Goal: Transaction & Acquisition: Purchase product/service

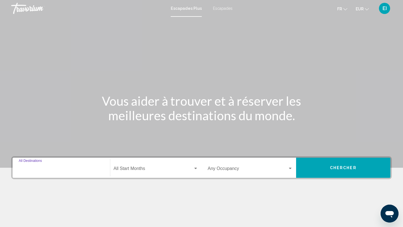
click at [27, 171] on input "Destination All Destinations" at bounding box center [61, 170] width 85 height 5
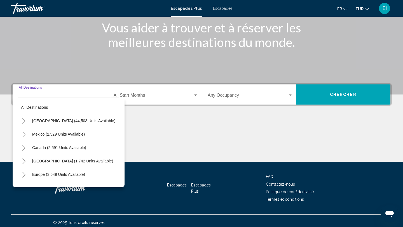
scroll to position [77, 0]
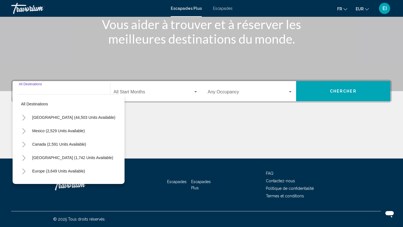
click at [24, 170] on icon "Toggle Europe (3,649 units available)" at bounding box center [24, 172] width 4 height 6
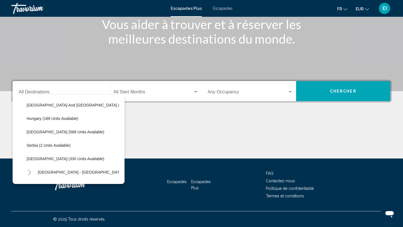
scroll to position [183, 0]
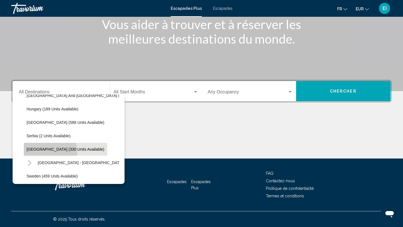
click at [38, 153] on button "[GEOGRAPHIC_DATA] (330 units available)" at bounding box center [65, 149] width 83 height 13
type input "**********"
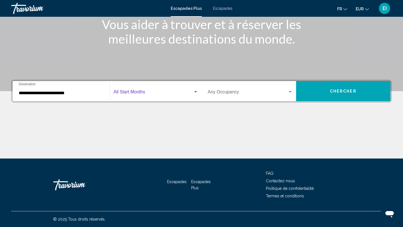
click at [144, 92] on span "Widget de recherche" at bounding box center [154, 93] width 80 height 5
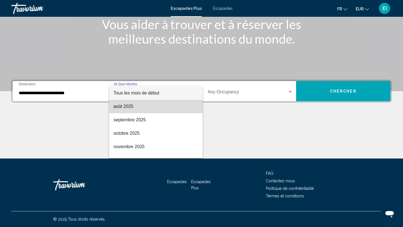
click at [138, 106] on span "août 2025" at bounding box center [156, 106] width 85 height 13
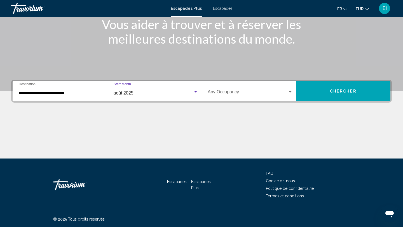
click at [198, 93] on div "Widget de recherche" at bounding box center [195, 92] width 5 height 4
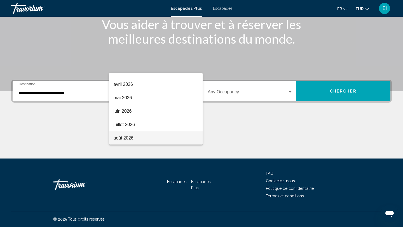
click at [165, 133] on span "août 2026" at bounding box center [156, 138] width 85 height 13
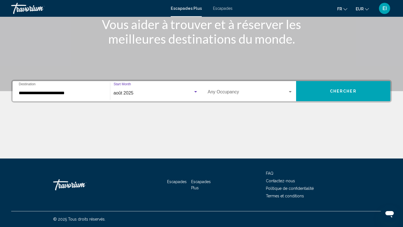
scroll to position [117, 0]
click at [242, 95] on span "Widget de recherche" at bounding box center [248, 93] width 80 height 5
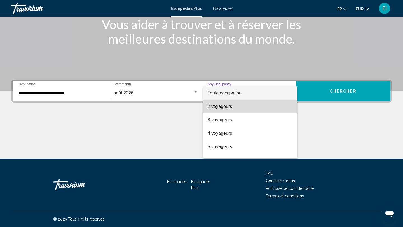
click at [239, 105] on span "2 voyageurs" at bounding box center [250, 106] width 85 height 13
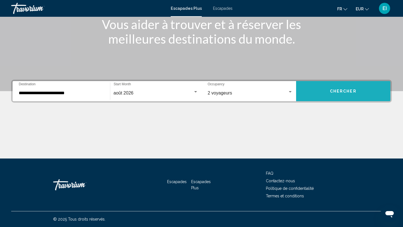
click at [328, 87] on button "Chercher" at bounding box center [343, 91] width 95 height 20
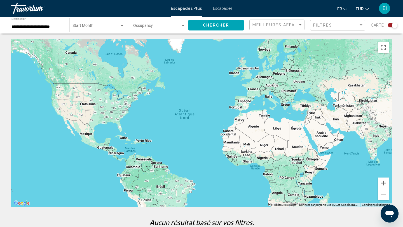
click at [232, 6] on div "Escapades Plus Escapades fr English Español Français Italiano Português русский…" at bounding box center [201, 9] width 403 height 12
click at [231, 7] on font "Escapades" at bounding box center [223, 8] width 20 height 4
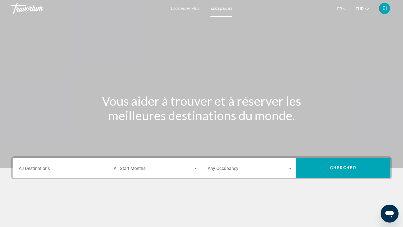
click at [45, 164] on div "Destination All Destinations" at bounding box center [61, 168] width 85 height 18
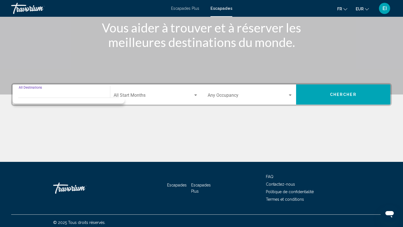
scroll to position [77, 0]
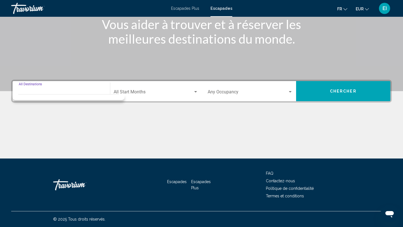
click at [55, 92] on input "Destination All Destinations" at bounding box center [61, 93] width 85 height 5
click at [92, 91] on input "Destination All Destinations" at bounding box center [61, 93] width 85 height 5
click at [30, 83] on div "Destination All Destinations" at bounding box center [61, 92] width 85 height 18
click at [168, 87] on div "Start Month All Start Months" at bounding box center [156, 92] width 85 height 18
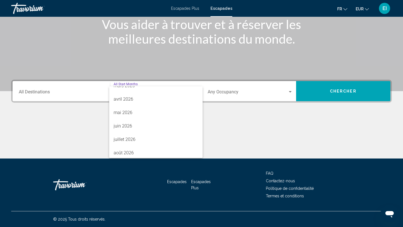
scroll to position [117, 0]
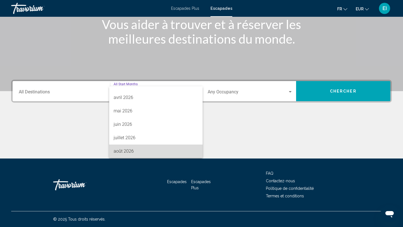
click at [153, 150] on span "août 2026" at bounding box center [156, 151] width 85 height 13
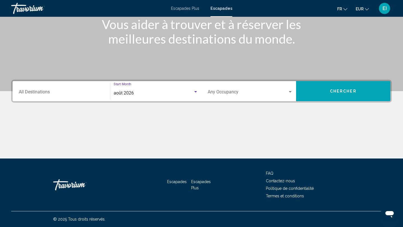
click at [235, 95] on span "Search widget" at bounding box center [248, 93] width 80 height 5
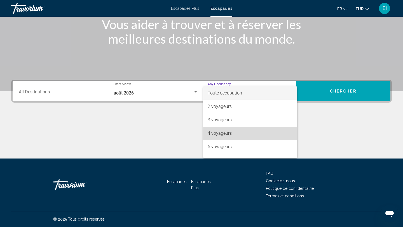
click at [232, 129] on span "4 voyageurs" at bounding box center [250, 133] width 85 height 13
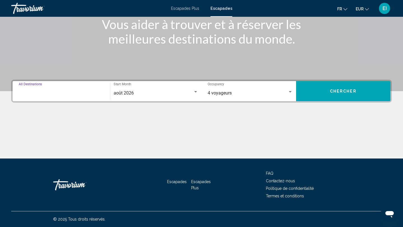
click at [55, 94] on input "Destination All Destinations" at bounding box center [61, 93] width 85 height 5
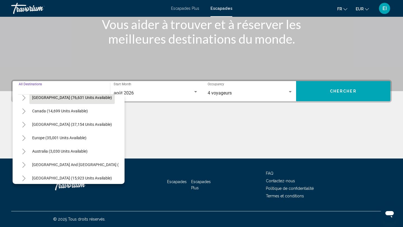
scroll to position [51, 0]
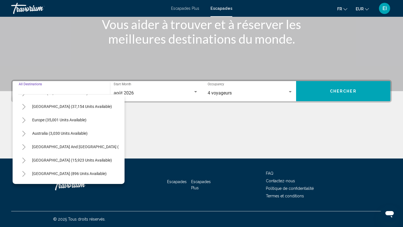
click at [21, 119] on button "Toggle Europe (35,001 units available)" at bounding box center [23, 120] width 11 height 11
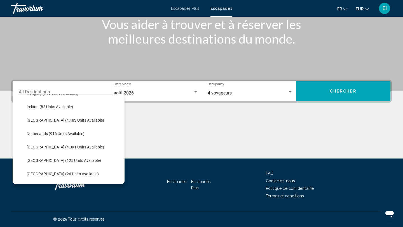
scroll to position [222, 0]
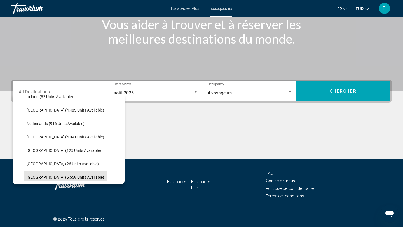
click at [36, 174] on button "[GEOGRAPHIC_DATA] (6,559 units available)" at bounding box center [65, 177] width 83 height 13
type input "**********"
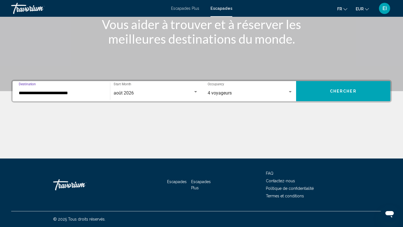
click at [333, 90] on span "Chercher" at bounding box center [343, 91] width 27 height 4
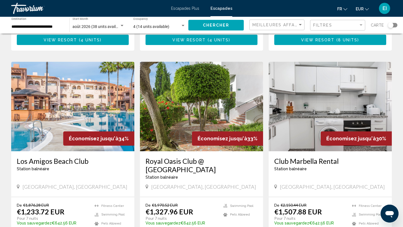
scroll to position [193, 0]
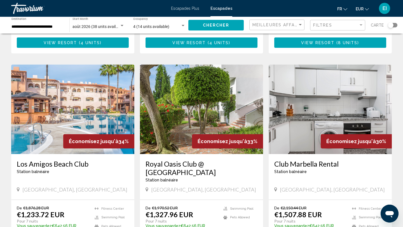
click at [296, 21] on div "Meilleures affaires" at bounding box center [278, 25] width 50 height 10
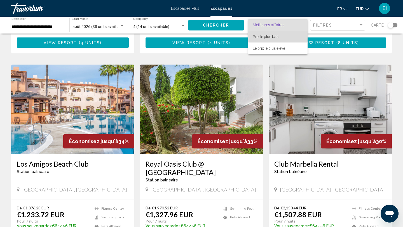
click at [289, 33] on span "Prix le plus bas" at bounding box center [278, 37] width 50 height 12
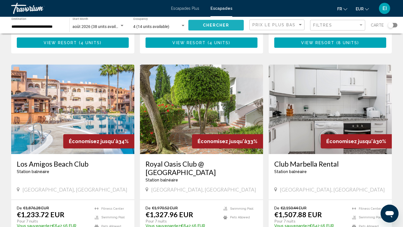
click at [229, 28] on button "Chercher" at bounding box center [216, 25] width 55 height 10
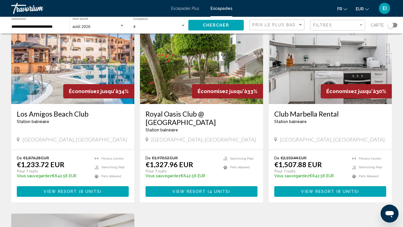
scroll to position [249, 0]
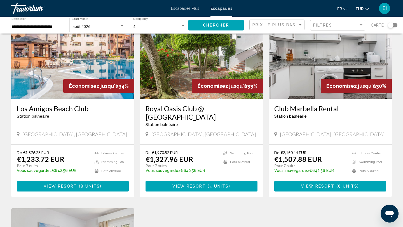
click at [104, 175] on div "De €1,876.28 EUR €1,233.72 EUR Pour 7 nuits Vous sauvegardez €642.56 EUR temp 4…" at bounding box center [72, 171] width 123 height 52
click at [103, 181] on button "View Resort ( 8 units )" at bounding box center [73, 186] width 112 height 10
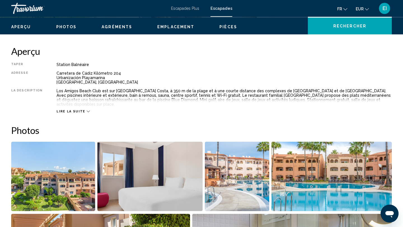
scroll to position [166, 0]
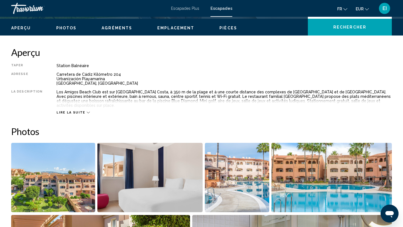
click at [70, 111] on button "Lire la suite" at bounding box center [73, 113] width 33 height 4
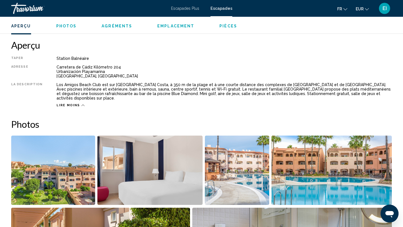
scroll to position [175, 0]
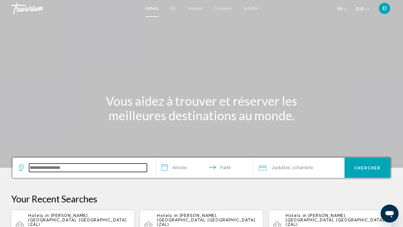
click at [56, 166] on input "Widget de recherche" at bounding box center [88, 168] width 118 height 8
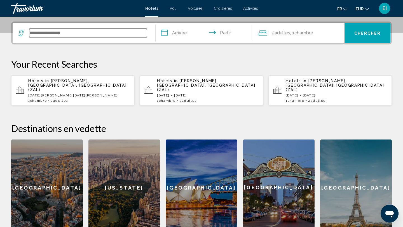
scroll to position [138, 0]
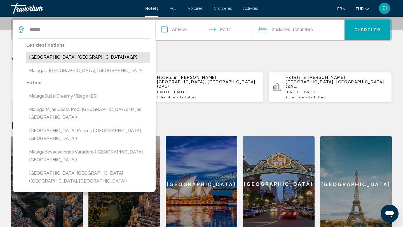
click at [64, 56] on button "[GEOGRAPHIC_DATA], [GEOGRAPHIC_DATA] (AGP)" at bounding box center [88, 57] width 124 height 11
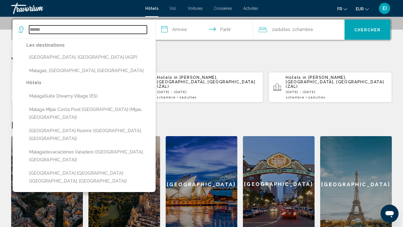
type input "**********"
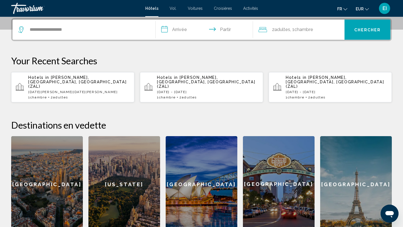
click at [181, 31] on input "**********" at bounding box center [206, 31] width 100 height 22
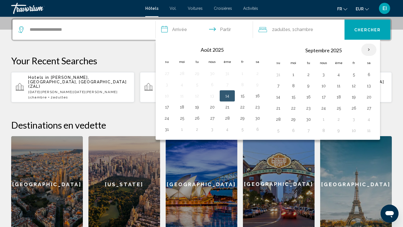
click at [370, 50] on th "Mois prochain" at bounding box center [369, 50] width 15 height 12
click at [216, 118] on button "27" at bounding box center [212, 120] width 9 height 8
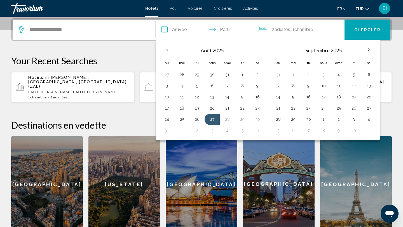
click at [360, 31] on font "Chercher" at bounding box center [368, 30] width 27 height 4
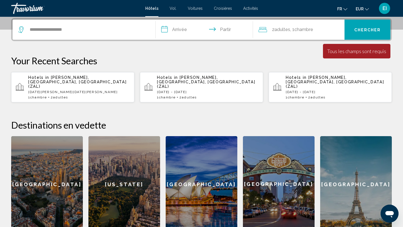
click at [195, 30] on input "**********" at bounding box center [206, 31] width 100 height 22
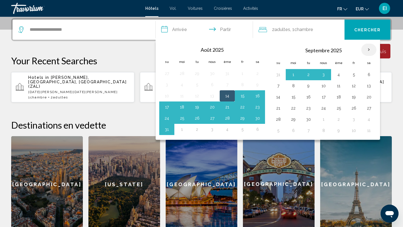
click at [369, 53] on th "Mois prochain" at bounding box center [369, 50] width 15 height 12
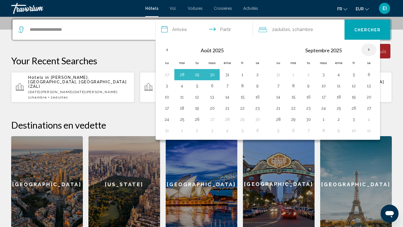
click at [369, 53] on th "Mois prochain" at bounding box center [369, 50] width 15 height 12
click at [217, 50] on font "Août 2025" at bounding box center [212, 50] width 23 height 6
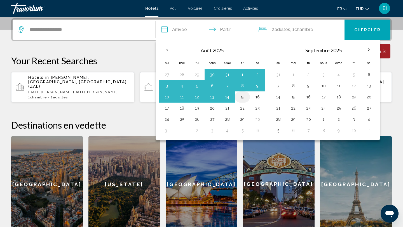
click at [248, 99] on td "15" at bounding box center [242, 97] width 15 height 11
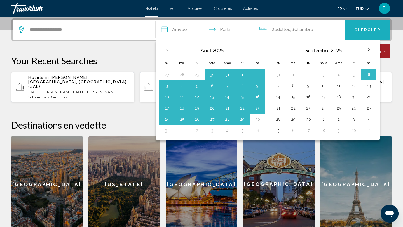
click at [363, 34] on button "Chercher" at bounding box center [368, 30] width 46 height 20
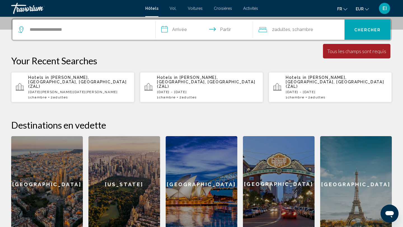
click at [363, 29] on font "Chercher" at bounding box center [368, 30] width 27 height 4
click at [182, 36] on input "**********" at bounding box center [206, 31] width 100 height 22
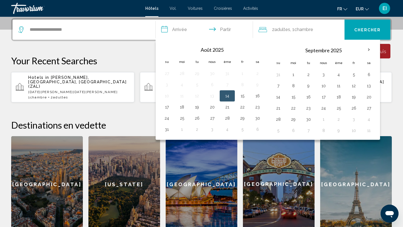
click at [231, 94] on button "14" at bounding box center [227, 96] width 9 height 8
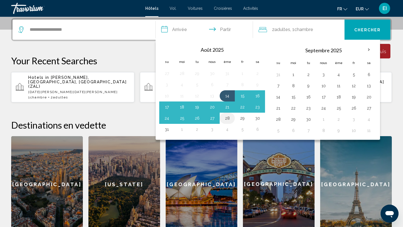
click at [232, 120] on td "28" at bounding box center [227, 118] width 15 height 11
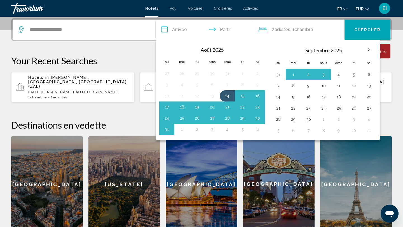
click at [378, 25] on button "Chercher" at bounding box center [368, 30] width 46 height 20
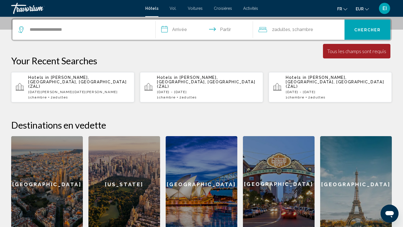
click at [220, 32] on input "**********" at bounding box center [206, 31] width 100 height 22
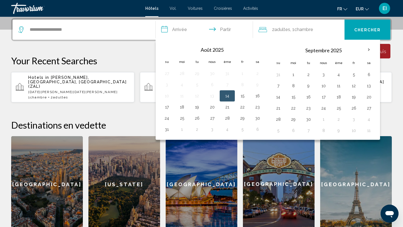
click at [225, 94] on button "14" at bounding box center [227, 96] width 9 height 8
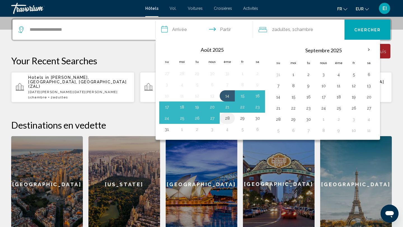
click at [227, 118] on button "28" at bounding box center [227, 119] width 9 height 8
type input "**********"
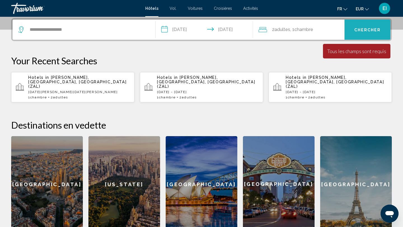
click at [363, 30] on font "Chercher" at bounding box center [368, 30] width 27 height 4
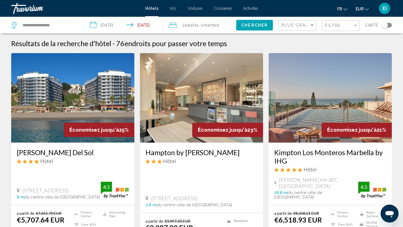
click at [209, 23] on span "Chambre" at bounding box center [211, 25] width 17 height 4
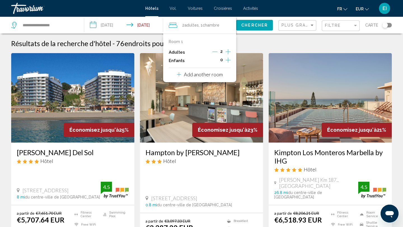
click at [136, 25] on input "**********" at bounding box center [124, 26] width 81 height 18
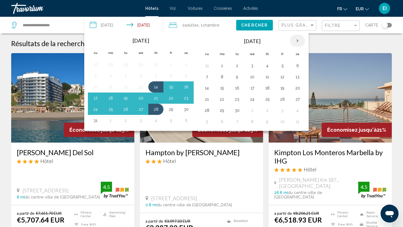
click at [299, 41] on th "Next month" at bounding box center [297, 41] width 15 height 12
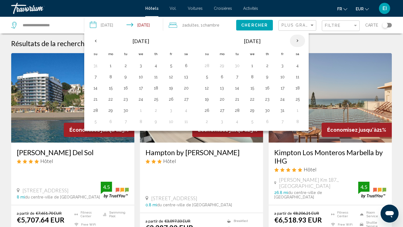
click at [299, 41] on th "Next month" at bounding box center [297, 41] width 15 height 12
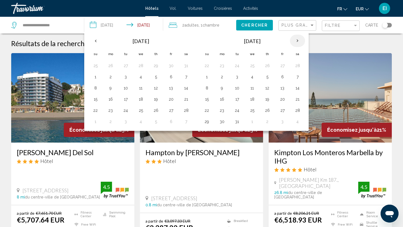
click at [299, 41] on th "Next month" at bounding box center [297, 41] width 15 height 12
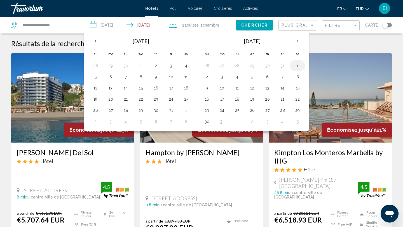
click at [299, 64] on button "1" at bounding box center [297, 66] width 9 height 8
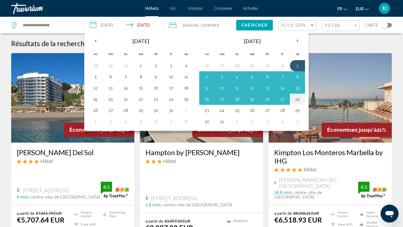
click at [300, 99] on button "22" at bounding box center [297, 100] width 9 height 8
type input "**********"
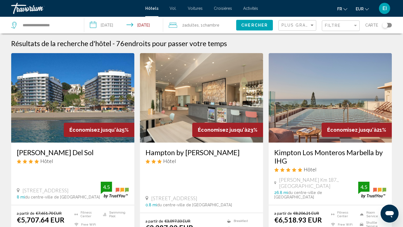
click at [265, 24] on span "Chercher" at bounding box center [254, 25] width 27 height 4
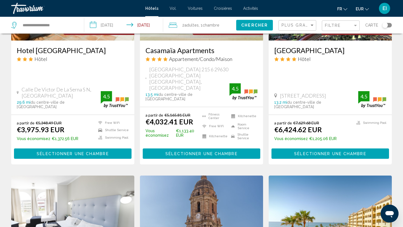
scroll to position [516, 0]
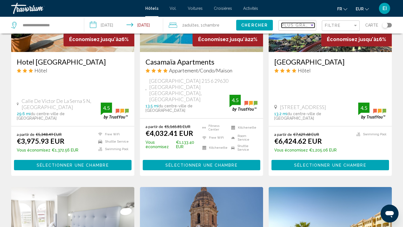
click at [313, 27] on div "Sort by" at bounding box center [312, 25] width 5 height 4
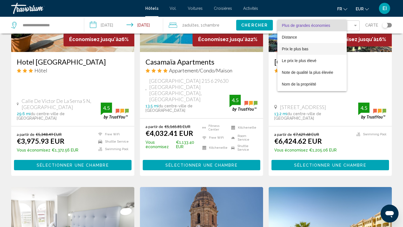
click at [306, 48] on font "Prix le plus bas" at bounding box center [295, 49] width 27 height 4
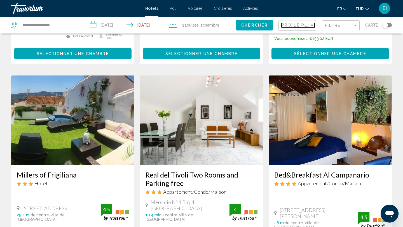
scroll to position [391, 0]
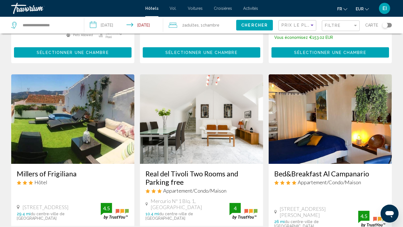
click at [130, 93] on img "Contenu principal" at bounding box center [72, 120] width 123 height 90
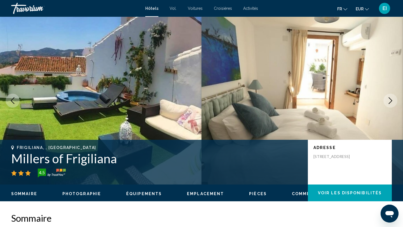
click at [389, 102] on icon "Next image" at bounding box center [390, 100] width 7 height 7
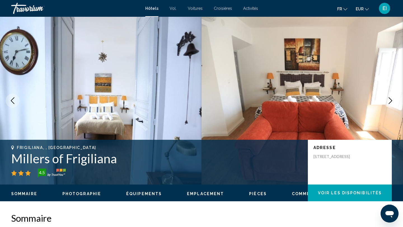
click at [389, 103] on icon "Next image" at bounding box center [390, 100] width 7 height 7
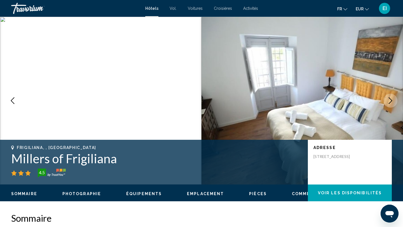
click at [389, 103] on icon "Next image" at bounding box center [390, 100] width 7 height 7
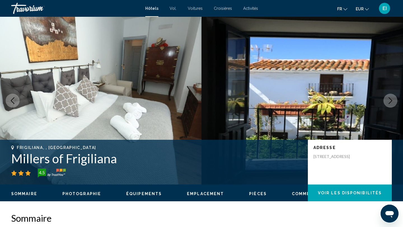
click at [389, 103] on icon "Next image" at bounding box center [390, 100] width 7 height 7
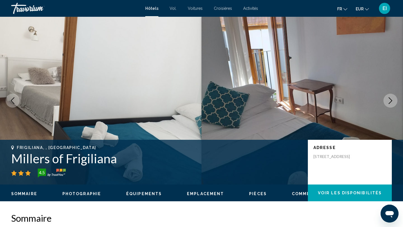
click at [389, 103] on icon "Next image" at bounding box center [390, 100] width 7 height 7
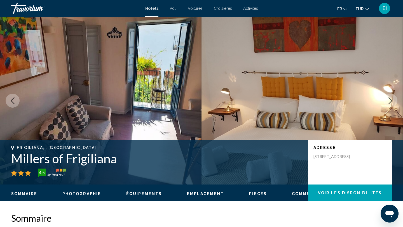
click at [389, 103] on icon "Next image" at bounding box center [390, 100] width 7 height 7
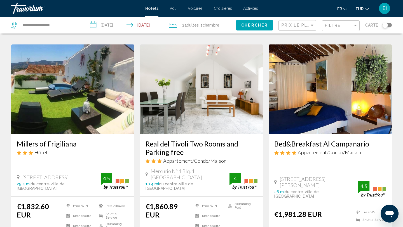
scroll to position [399, 0]
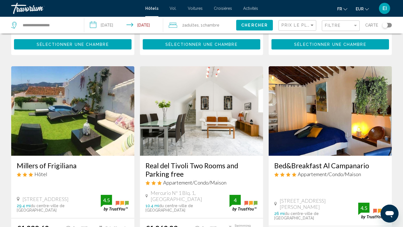
click at [236, 123] on img "Contenu principal" at bounding box center [201, 111] width 123 height 90
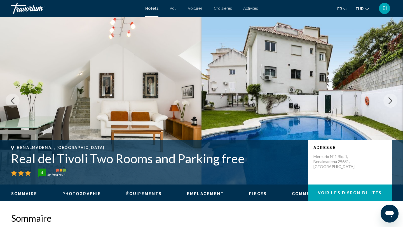
click at [391, 104] on button "Next image" at bounding box center [391, 101] width 14 height 14
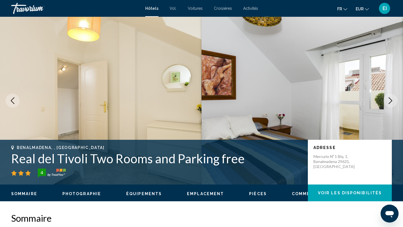
click at [391, 105] on button "Next image" at bounding box center [391, 101] width 14 height 14
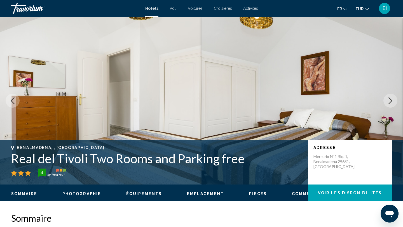
click at [391, 105] on button "Next image" at bounding box center [391, 101] width 14 height 14
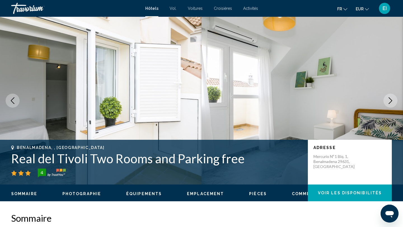
click at [391, 105] on button "Next image" at bounding box center [391, 101] width 14 height 14
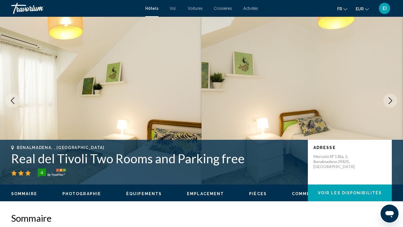
click at [391, 105] on button "Next image" at bounding box center [391, 101] width 14 height 14
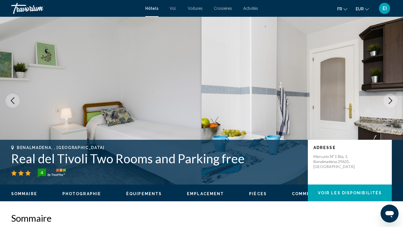
click at [391, 106] on button "Next image" at bounding box center [391, 101] width 14 height 14
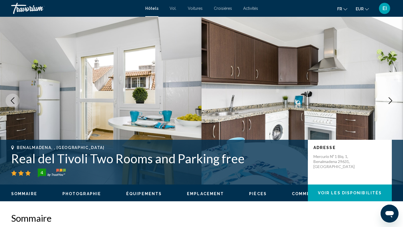
click at [391, 106] on button "Next image" at bounding box center [391, 101] width 14 height 14
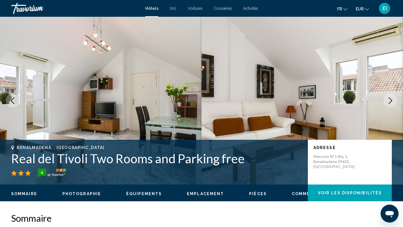
click at [391, 106] on button "Next image" at bounding box center [391, 101] width 14 height 14
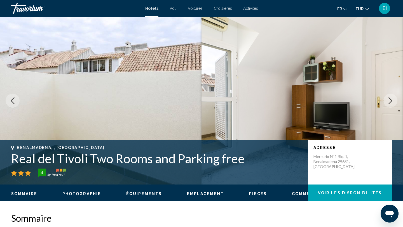
click at [391, 106] on button "Next image" at bounding box center [391, 101] width 14 height 14
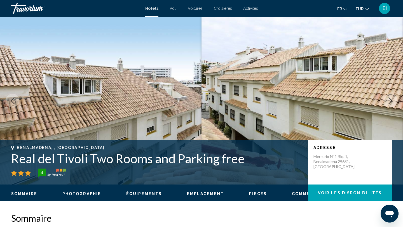
click at [391, 106] on button "Next image" at bounding box center [391, 101] width 14 height 14
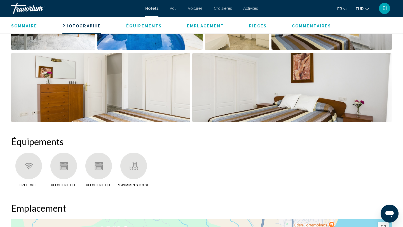
scroll to position [329, 0]
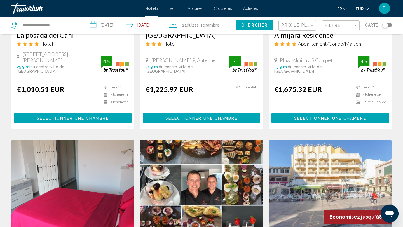
scroll to position [119, 0]
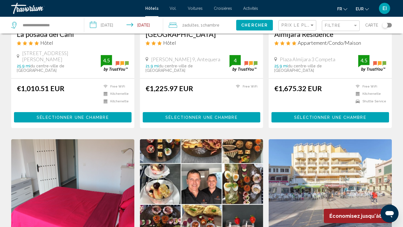
click at [220, 115] on span "Sélectionner une chambre" at bounding box center [202, 117] width 72 height 4
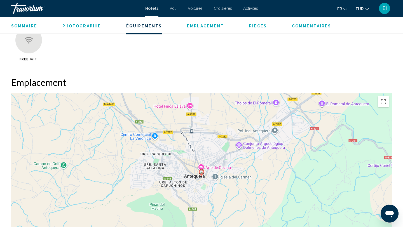
scroll to position [457, 0]
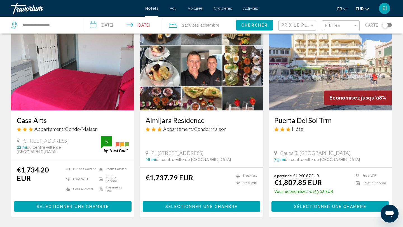
scroll to position [237, 0]
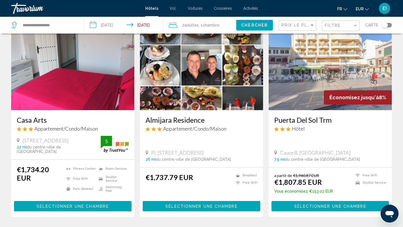
click at [209, 205] on span "Sélectionner une chambre" at bounding box center [202, 207] width 72 height 4
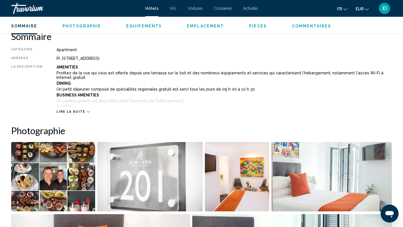
scroll to position [59, 0]
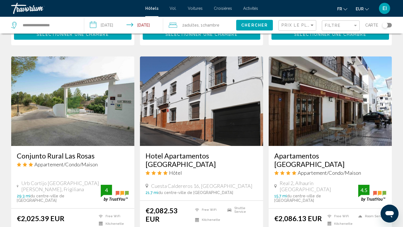
scroll to position [631, 0]
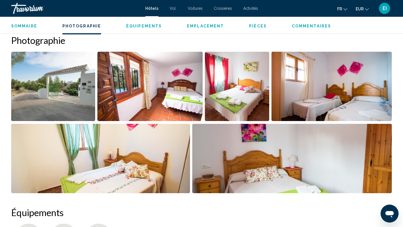
scroll to position [202, 0]
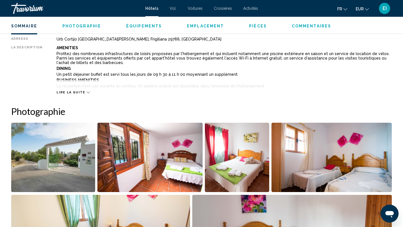
click at [82, 93] on div "Lire la suite" at bounding box center [73, 93] width 33 height 4
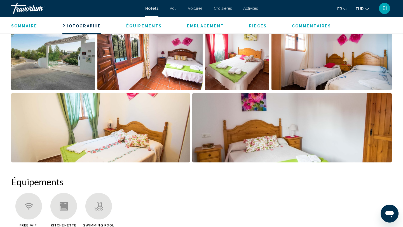
scroll to position [459, 0]
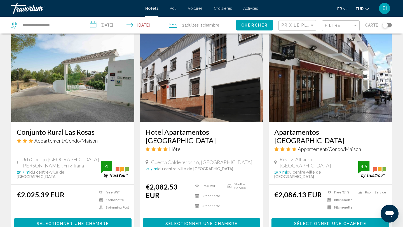
scroll to position [725, 0]
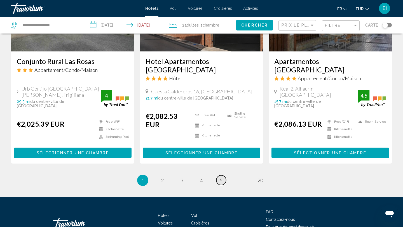
click at [221, 178] on span "5" at bounding box center [221, 181] width 3 height 6
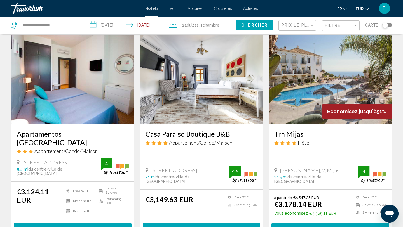
scroll to position [18, 0]
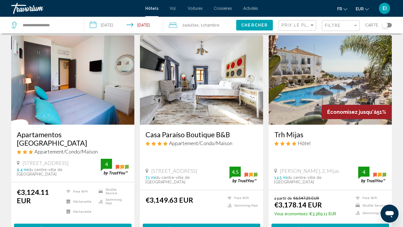
click at [207, 24] on span "Chambre" at bounding box center [211, 25] width 17 height 4
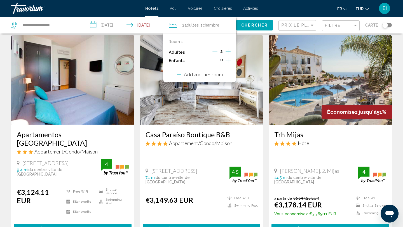
click at [229, 52] on icon "Increment adults" at bounding box center [228, 51] width 5 height 5
click at [224, 73] on div "Room 1 Adultes 4 Enfants 0 Add another room" at bounding box center [199, 58] width 73 height 49
click at [213, 75] on p "Add another room" at bounding box center [203, 74] width 39 height 6
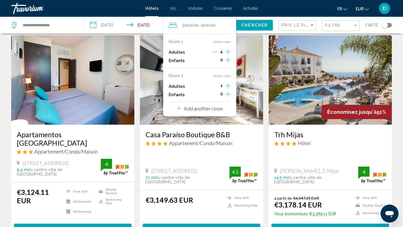
click at [228, 55] on icon "Increment adults" at bounding box center [228, 51] width 5 height 7
click at [215, 51] on icon "Decrement adults" at bounding box center [214, 51] width 5 height 5
click at [215, 51] on icon "Decrement adults" at bounding box center [215, 51] width 5 height 5
click at [252, 24] on span "Chercher" at bounding box center [254, 25] width 27 height 4
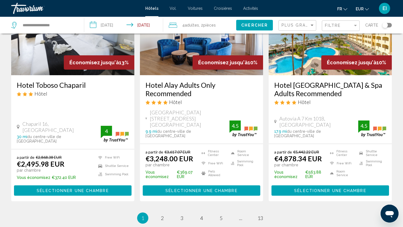
scroll to position [764, 0]
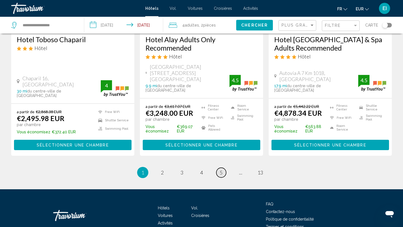
click at [225, 168] on link "page 5" at bounding box center [222, 173] width 10 height 10
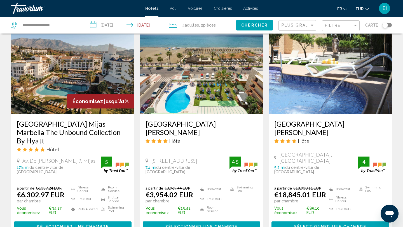
scroll to position [702, 0]
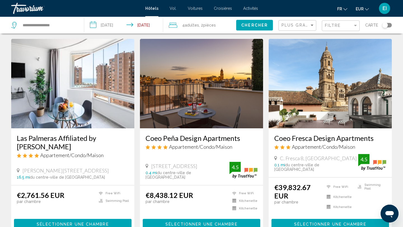
scroll to position [14, 0]
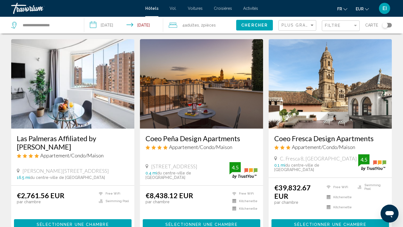
click at [306, 28] on div "Plus grandes économies" at bounding box center [298, 25] width 33 height 10
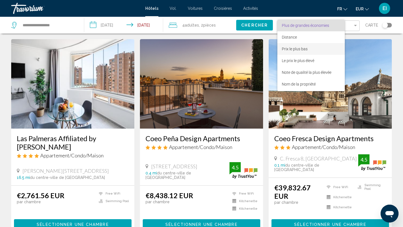
click at [303, 49] on font "Prix le plus bas" at bounding box center [295, 49] width 26 height 4
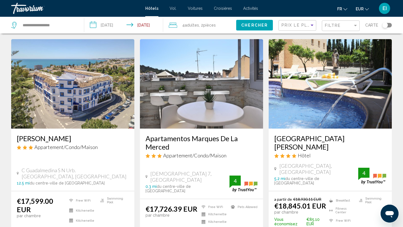
click at [262, 26] on span "Chercher" at bounding box center [254, 25] width 27 height 4
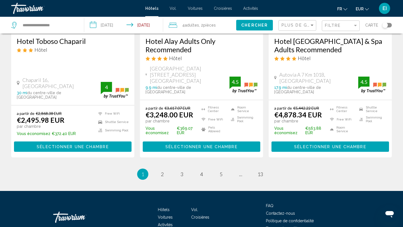
scroll to position [764, 0]
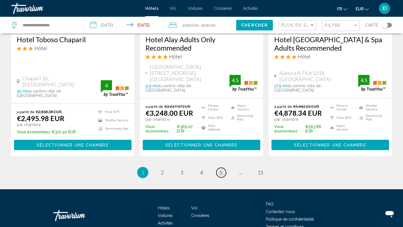
click at [222, 170] on span "5" at bounding box center [221, 173] width 3 height 6
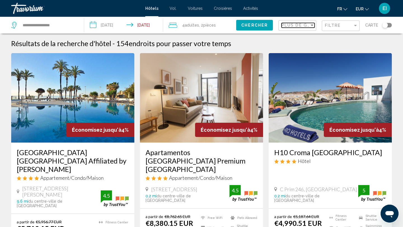
click at [300, 26] on span "Plus de grandes économies" at bounding box center [319, 25] width 75 height 4
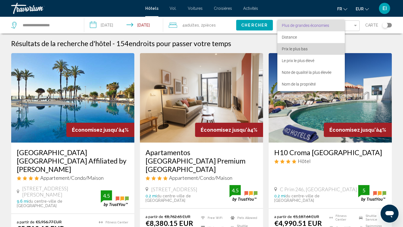
click at [298, 48] on font "Prix le plus bas" at bounding box center [295, 49] width 26 height 4
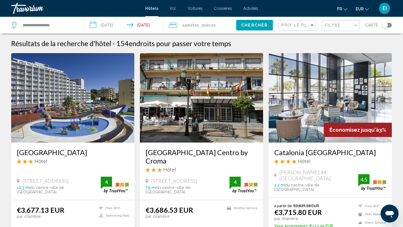
click at [261, 25] on span "Chercher" at bounding box center [254, 25] width 27 height 4
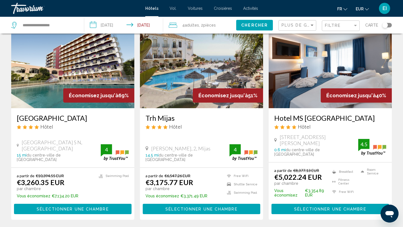
scroll to position [34, 0]
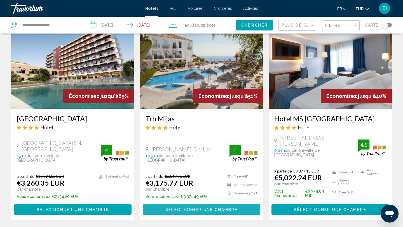
click at [223, 208] on span "Sélectionner une chambre" at bounding box center [202, 210] width 72 height 4
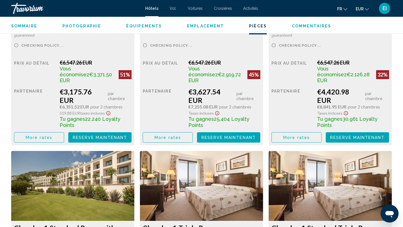
scroll to position [904, 0]
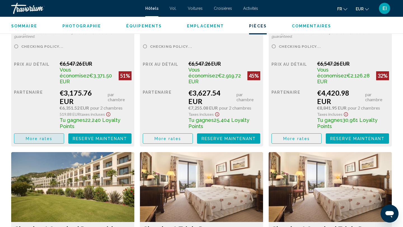
click at [26, 134] on button "More rates" at bounding box center [39, 139] width 50 height 10
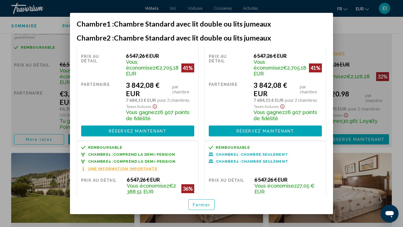
scroll to position [160, 0]
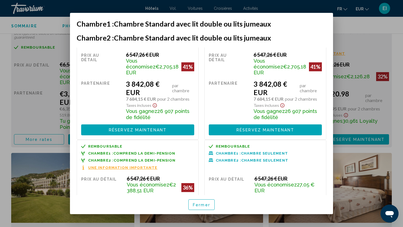
click at [122, 166] on font "Une information importante" at bounding box center [122, 168] width 69 height 4
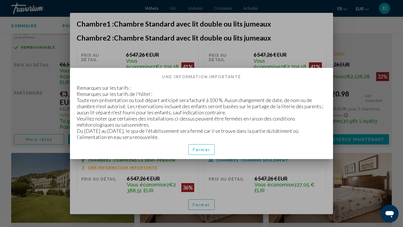
click at [226, 62] on div at bounding box center [201, 113] width 403 height 227
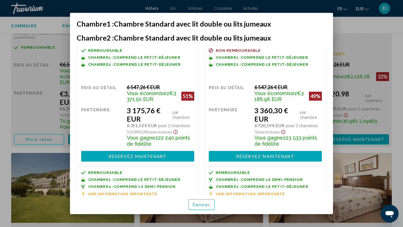
scroll to position [0, 0]
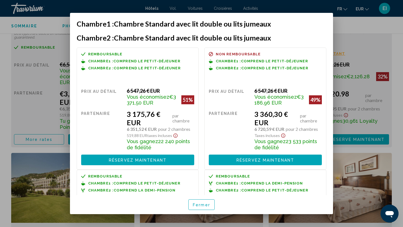
click at [372, 47] on div at bounding box center [201, 113] width 403 height 227
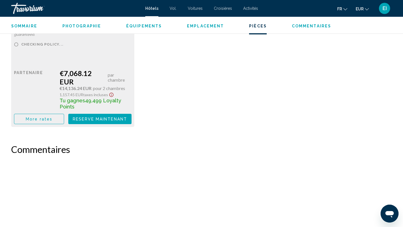
scroll to position [1408, 0]
